Goal: Find specific page/section: Find specific page/section

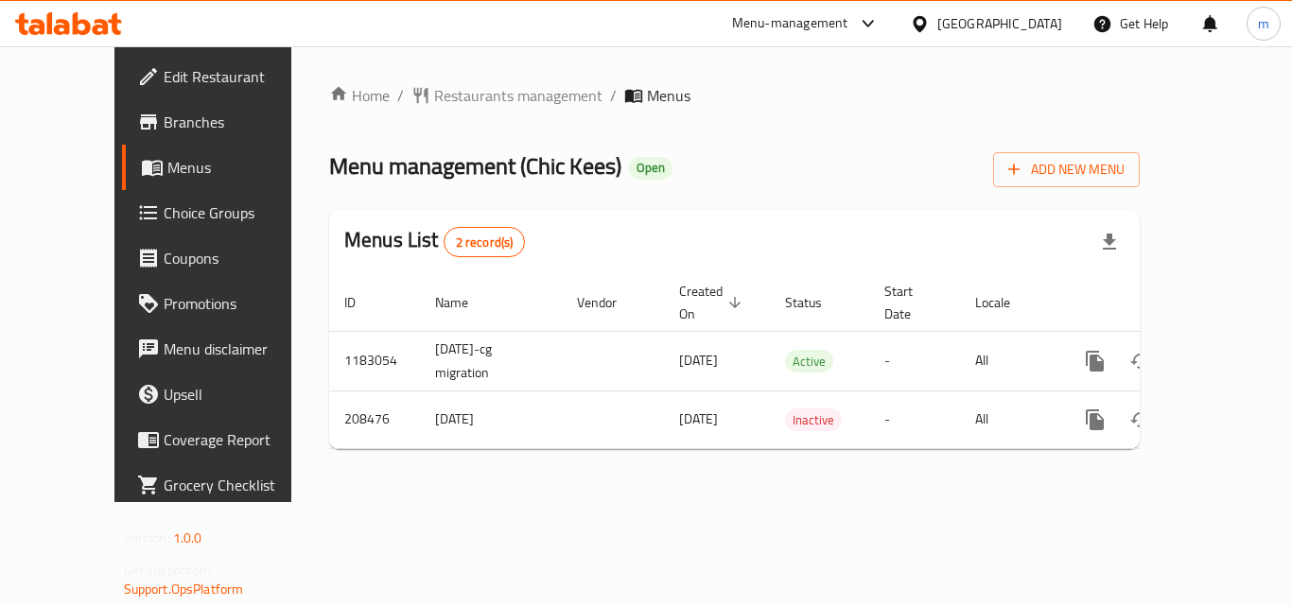
click at [1055, 27] on div "[GEOGRAPHIC_DATA]" at bounding box center [999, 23] width 125 height 21
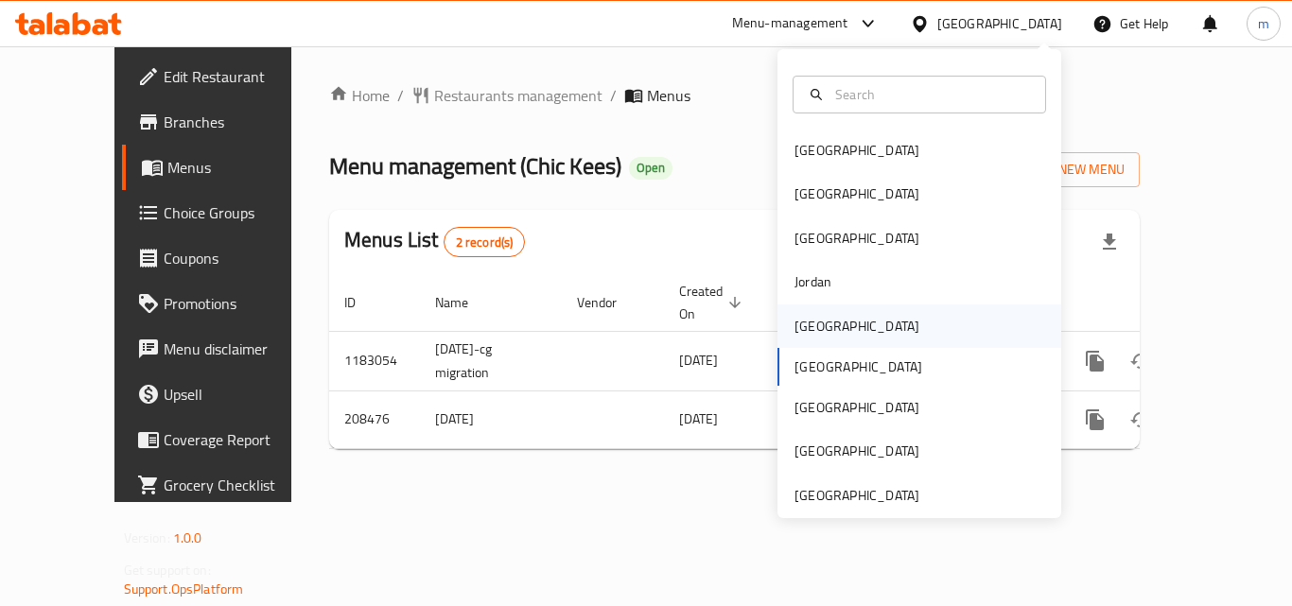
click at [817, 329] on div "[GEOGRAPHIC_DATA]" at bounding box center [856, 326] width 125 height 21
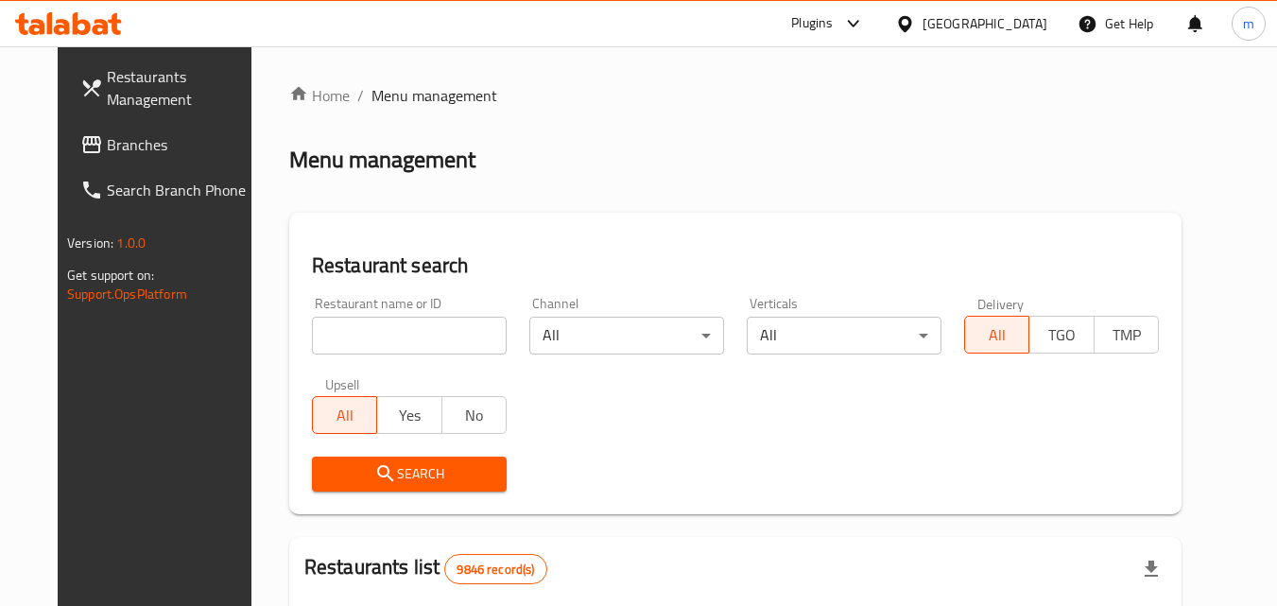
click at [107, 133] on span "Branches" at bounding box center [181, 144] width 149 height 23
